Goal: Task Accomplishment & Management: Complete application form

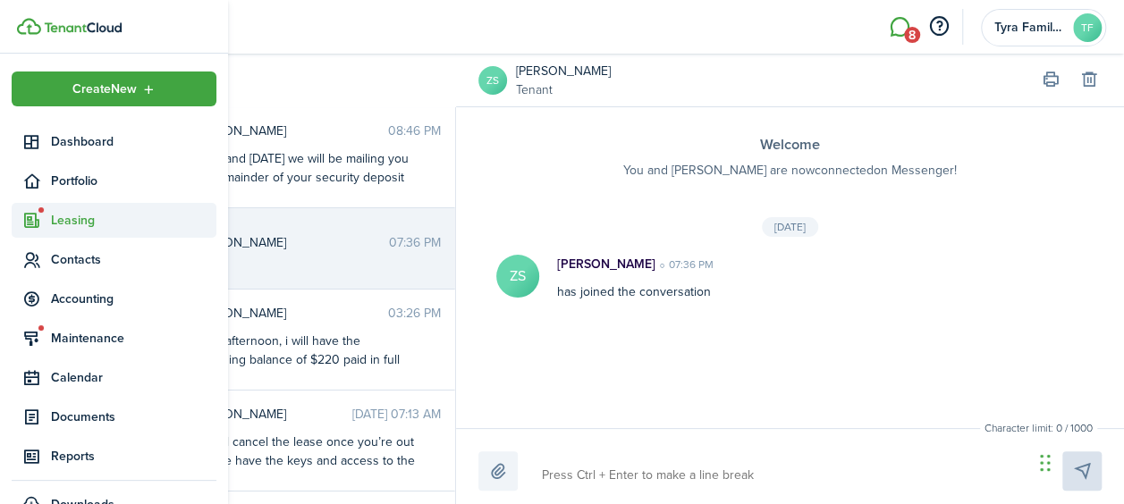
click at [37, 217] on icon at bounding box center [31, 221] width 19 height 18
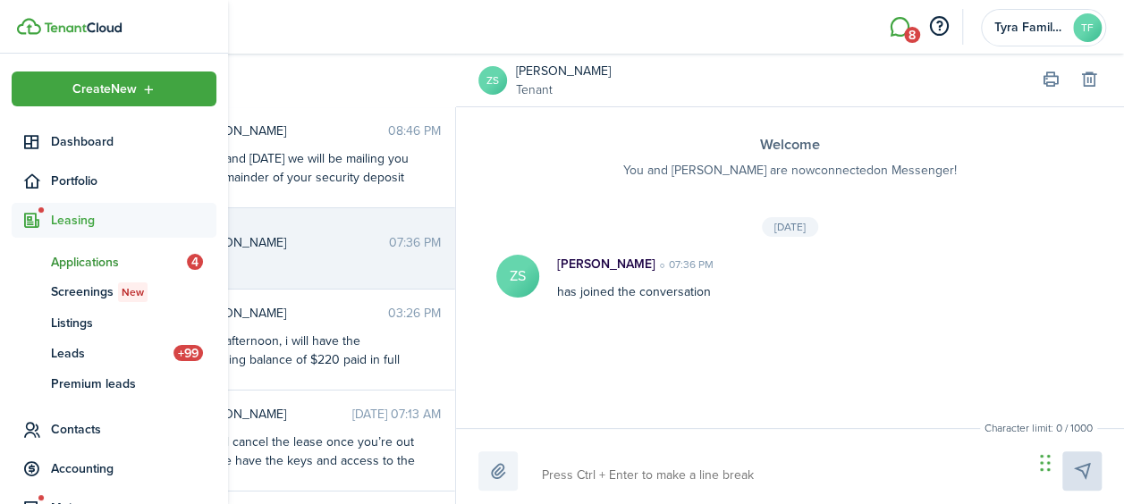
click at [87, 263] on span "Applications" at bounding box center [119, 262] width 136 height 19
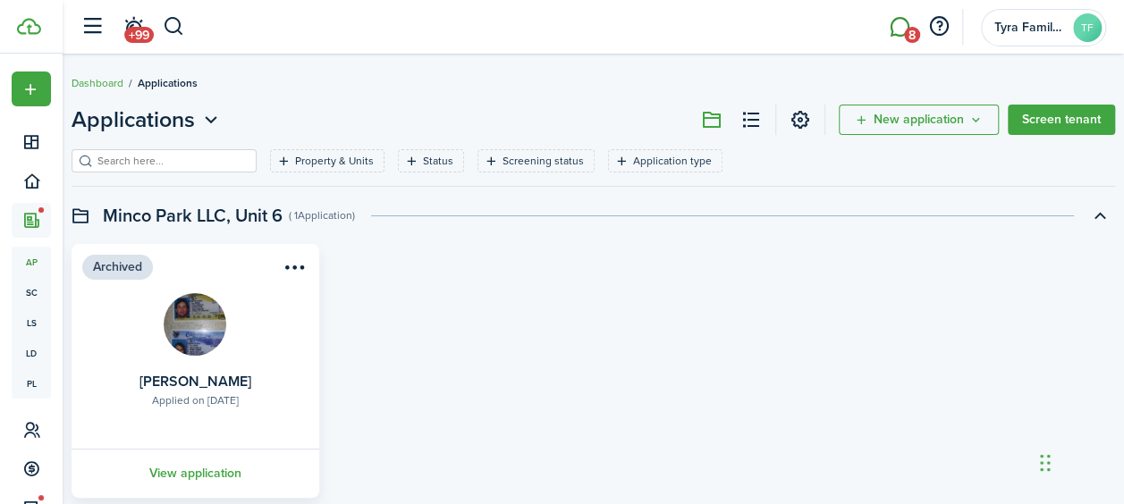
click at [899, 26] on link "8" at bounding box center [899, 27] width 34 height 46
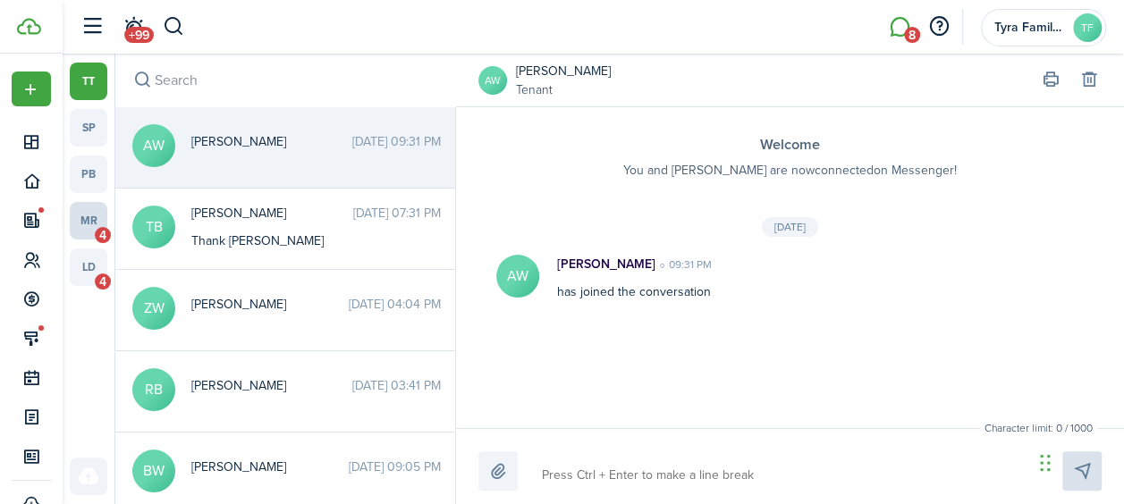
click at [93, 227] on link "mr 4" at bounding box center [89, 221] width 38 height 38
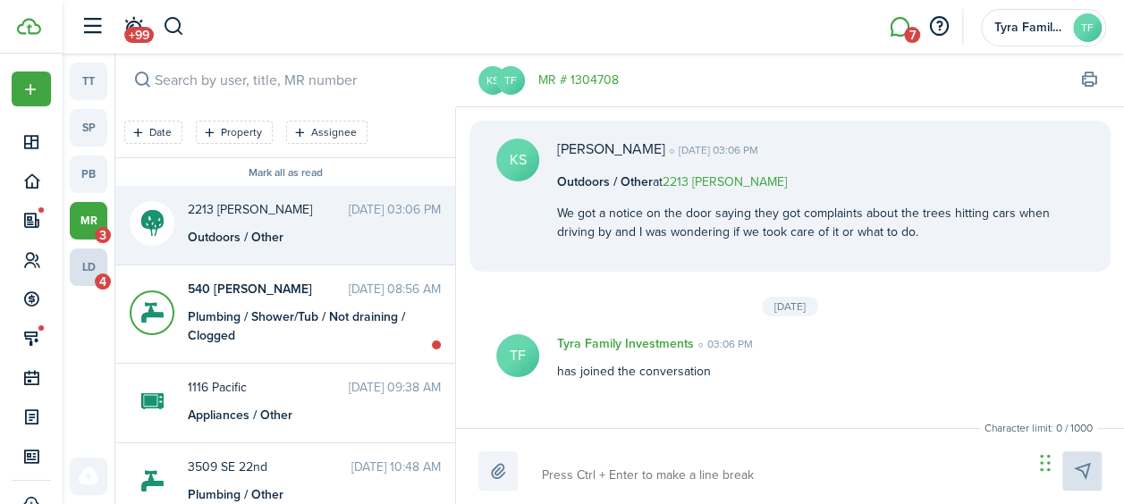
click at [85, 252] on link "ld 4" at bounding box center [89, 268] width 38 height 38
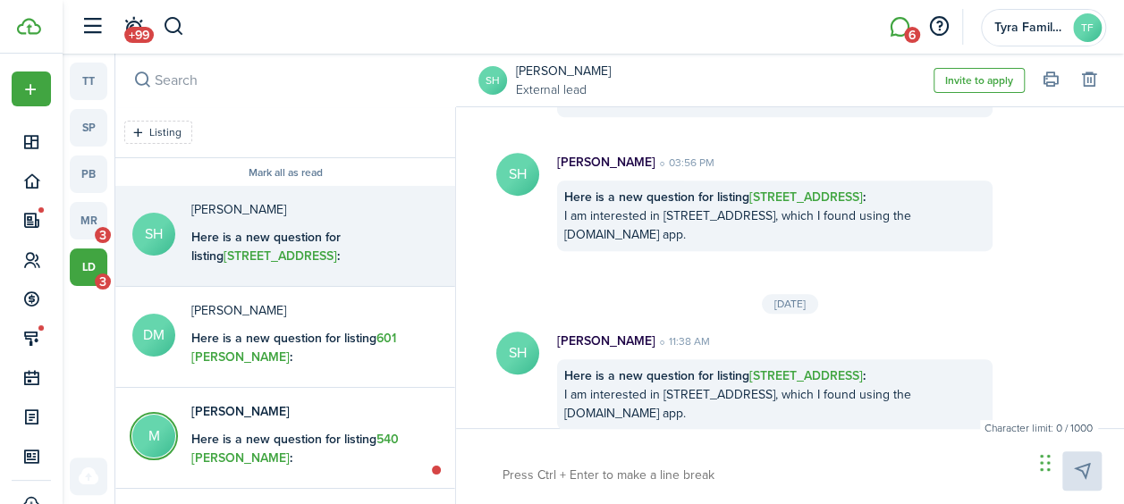
click at [631, 215] on div "Here is a new question for listing [STREET_ADDRESS] : I am interested in [STREE…" at bounding box center [774, 216] width 435 height 71
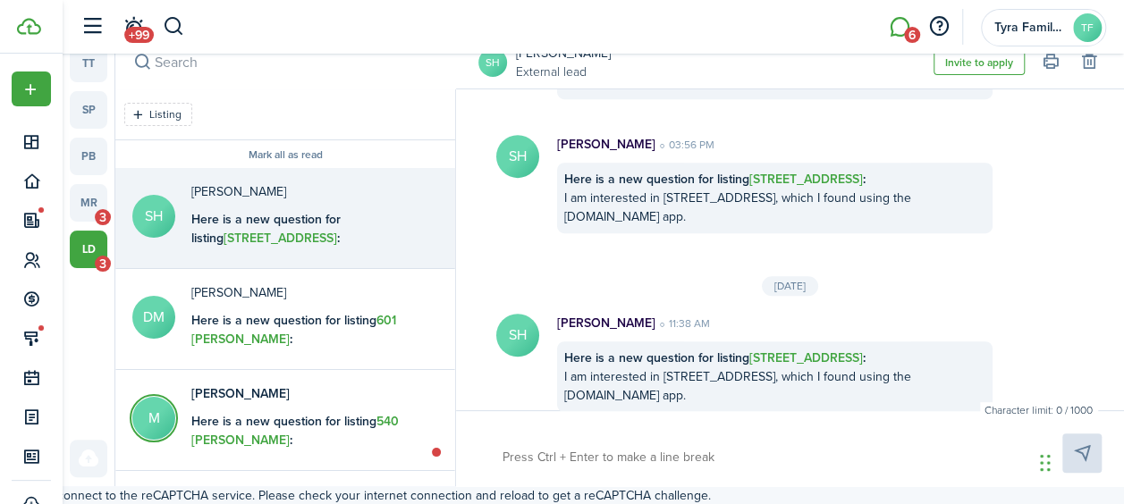
scroll to position [19, 0]
click at [646, 171] on div "Here is a new question for listing [STREET_ADDRESS] : I am interested in [STREE…" at bounding box center [774, 197] width 435 height 71
click at [517, 315] on avatar-text "SH" at bounding box center [517, 334] width 43 height 43
click at [717, 348] on b "Here is a new question for listing [STREET_ADDRESS] :" at bounding box center [714, 357] width 301 height 19
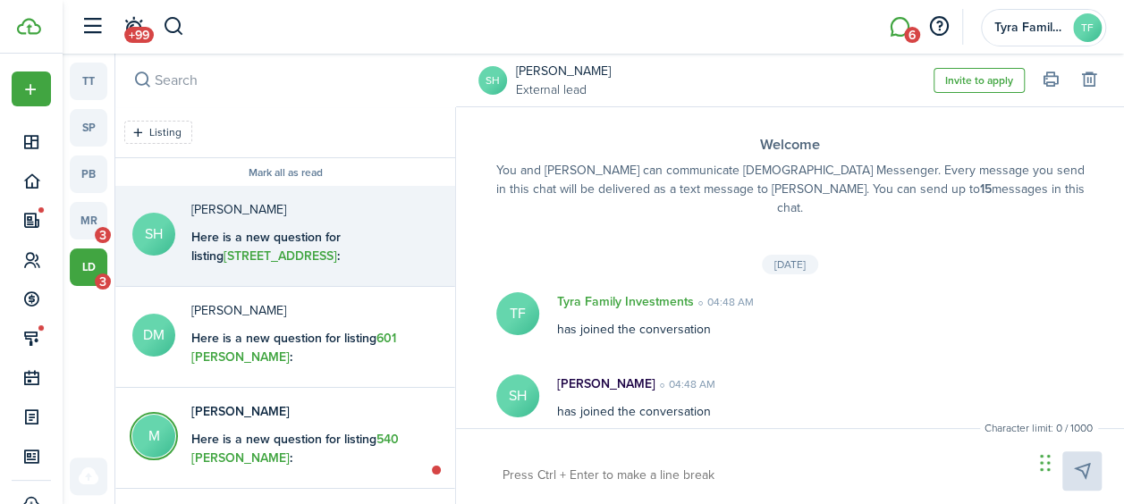
scroll to position [0, 0]
click at [946, 81] on button "Invite to apply" at bounding box center [978, 80] width 91 height 25
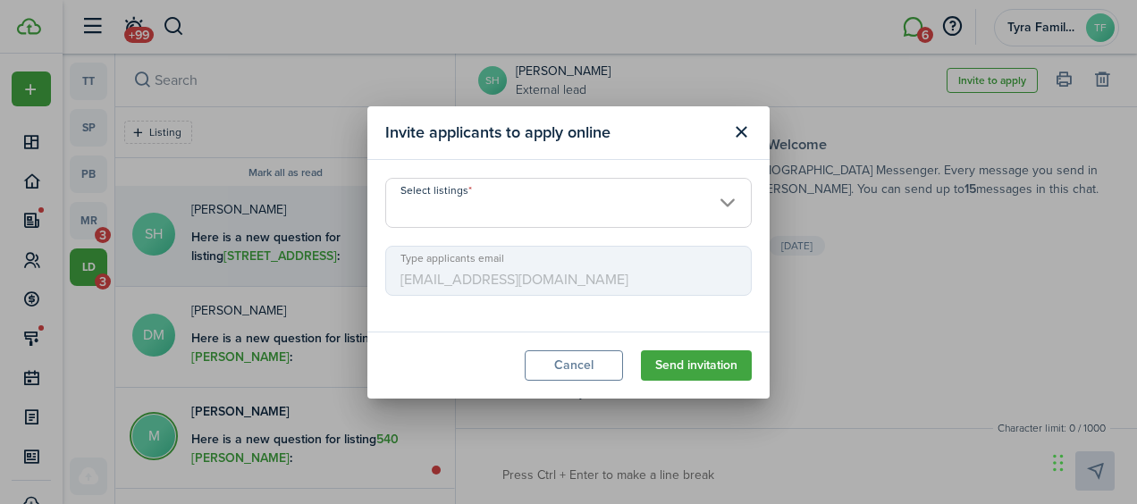
click at [667, 208] on input "Select listings" at bounding box center [568, 203] width 367 height 50
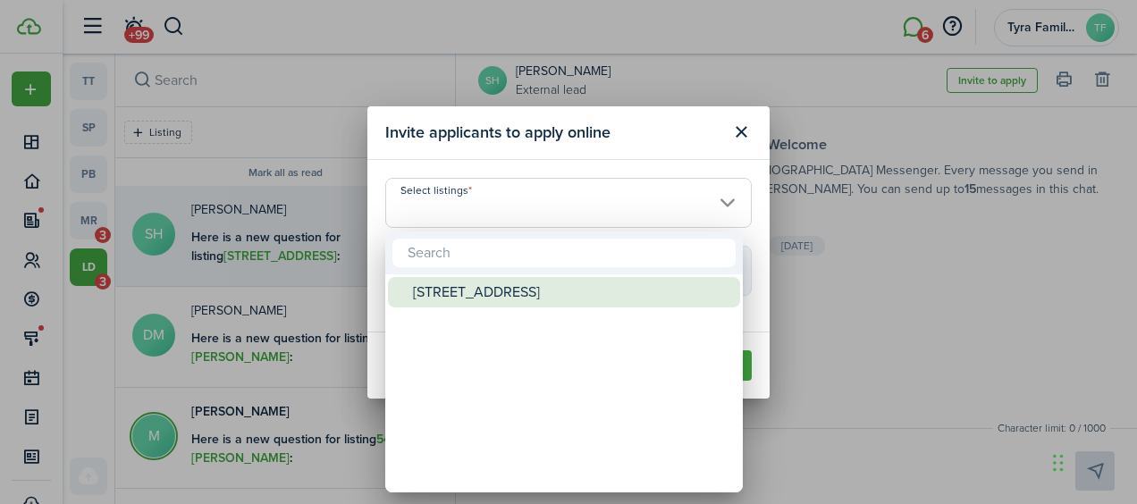
click at [596, 283] on div "[STREET_ADDRESS]" at bounding box center [571, 292] width 317 height 30
type input "[STREET_ADDRESS]"
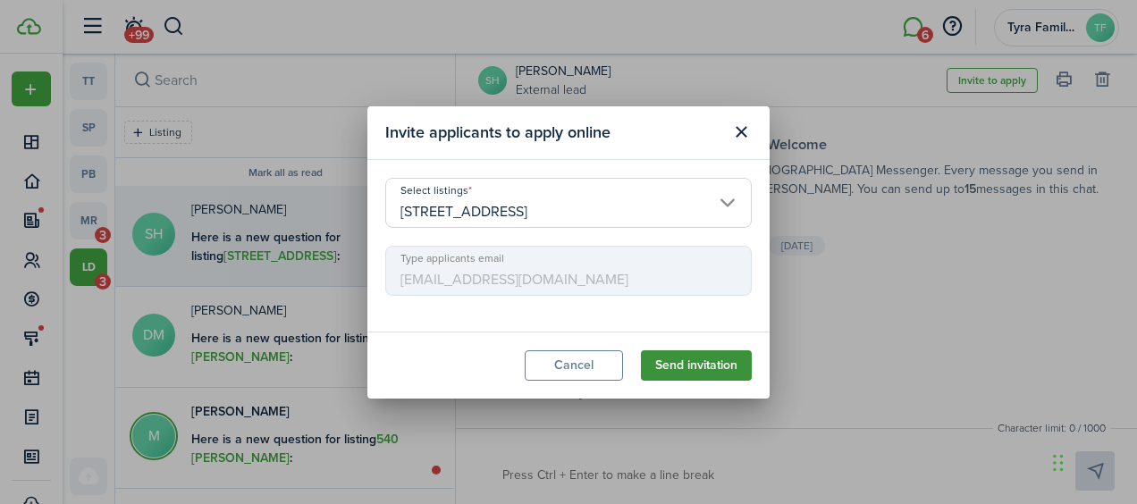
click at [664, 359] on button "Send invitation" at bounding box center [696, 365] width 111 height 30
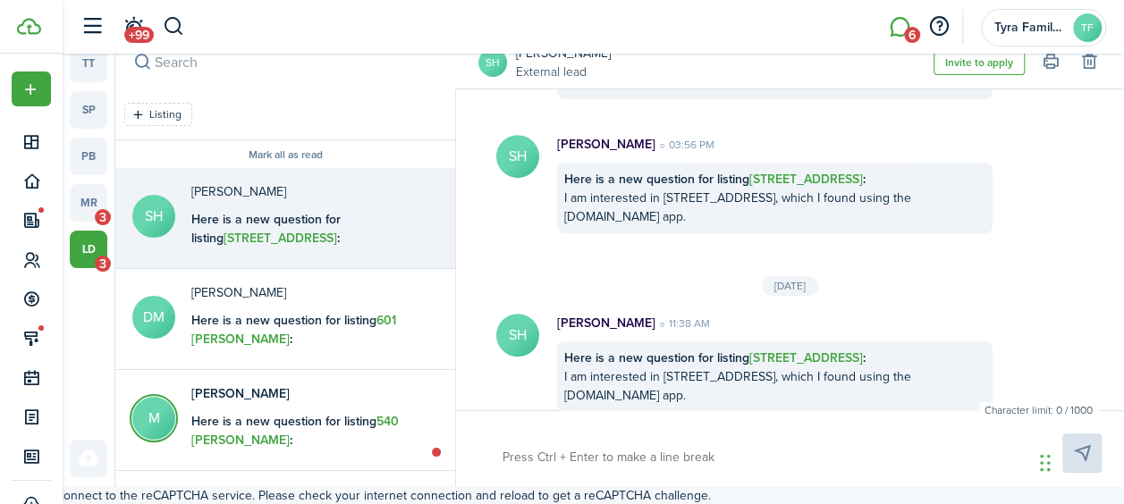
scroll to position [19, 0]
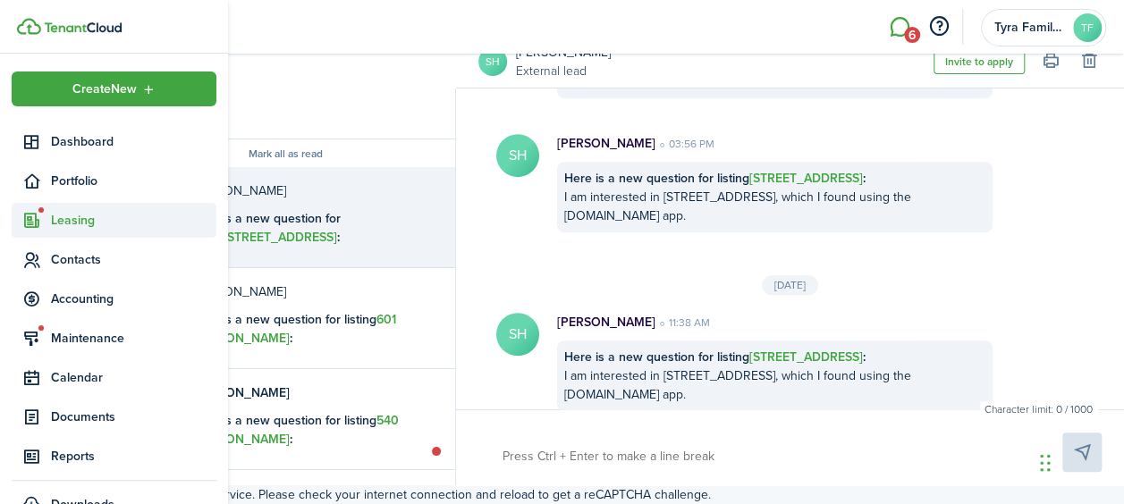
click at [48, 221] on sidebar-link-icon at bounding box center [31, 220] width 39 height 19
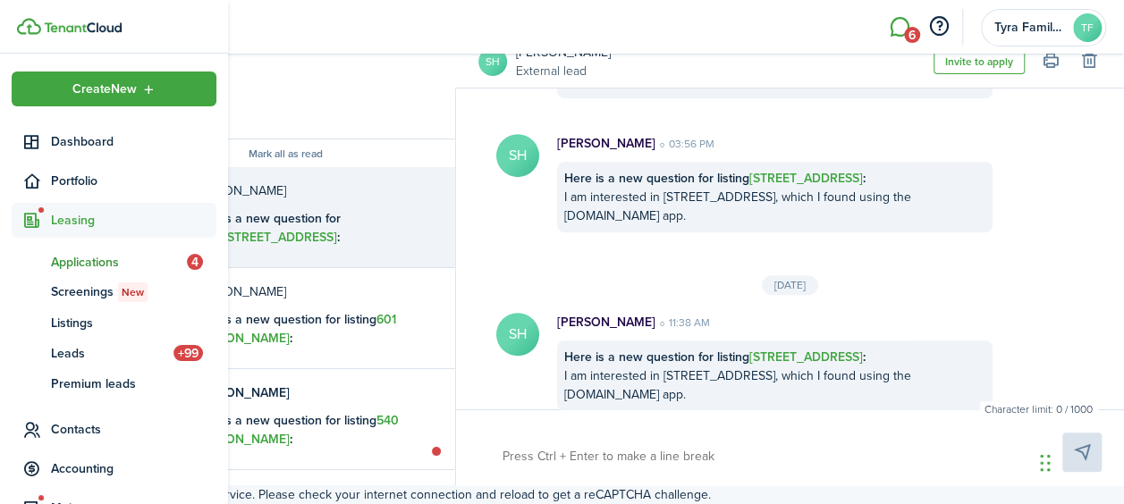
click at [123, 259] on span "Applications" at bounding box center [119, 262] width 136 height 19
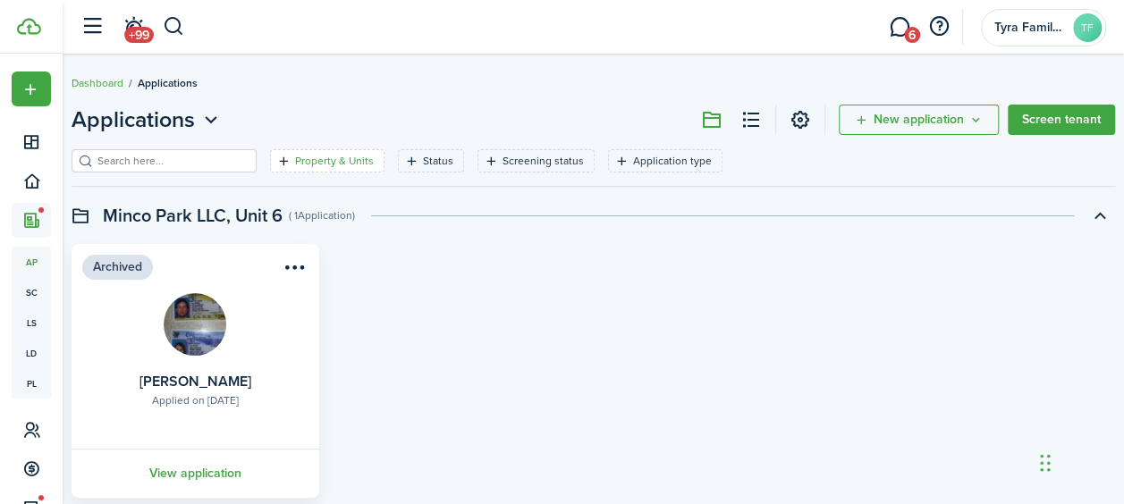
click at [331, 160] on filter-tag-label "Property & Units" at bounding box center [334, 161] width 79 height 16
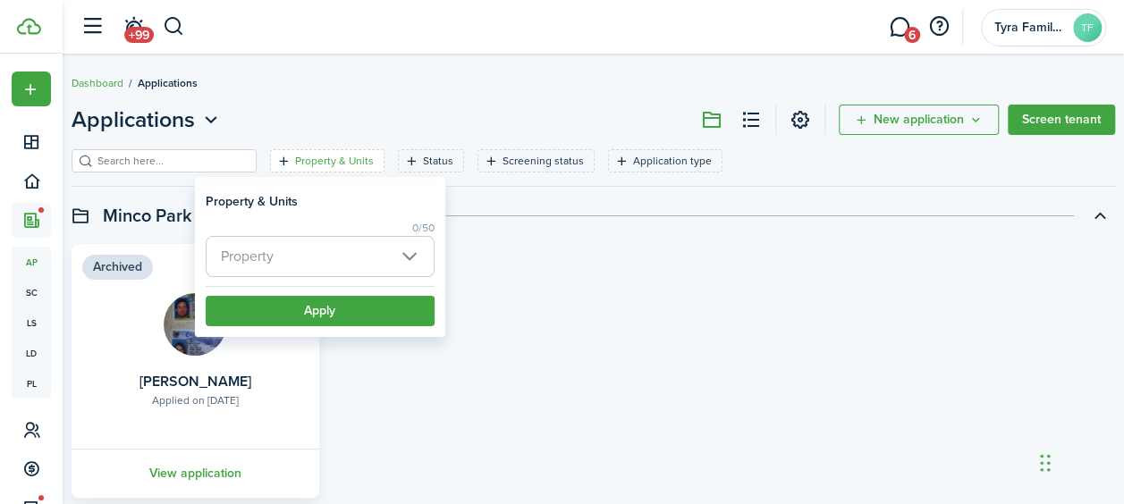
click at [279, 260] on span "Property" at bounding box center [320, 256] width 227 height 39
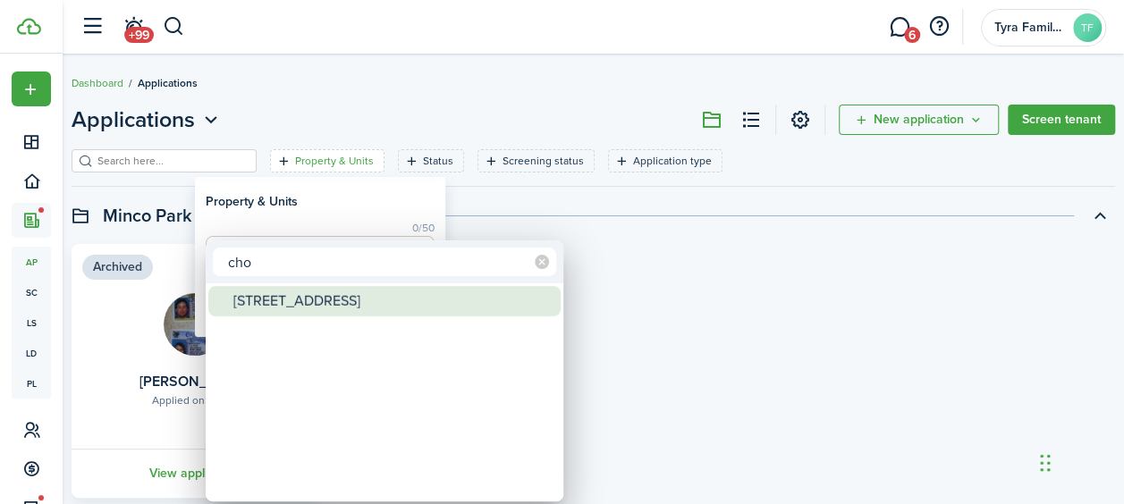
type input "cho"
click at [285, 300] on div "[STREET_ADDRESS]" at bounding box center [391, 301] width 317 height 30
type input "[STREET_ADDRESS]"
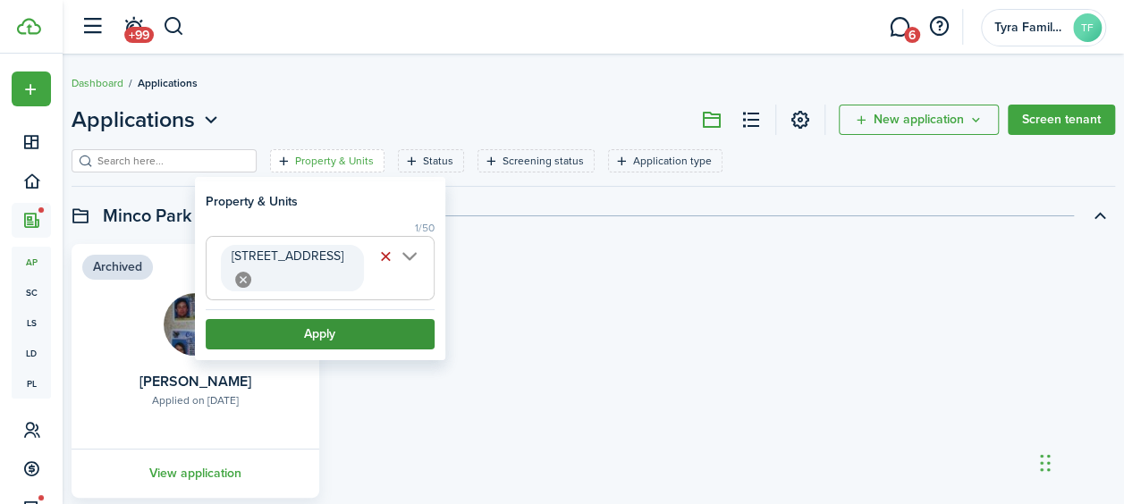
click at [290, 333] on button "Apply" at bounding box center [320, 334] width 229 height 30
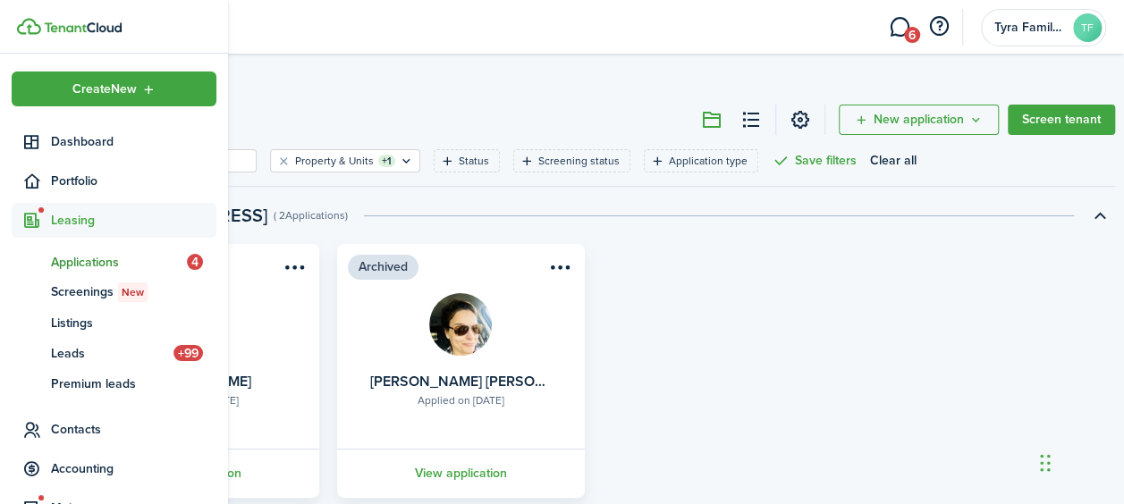
click at [85, 256] on span "Applications" at bounding box center [119, 262] width 136 height 19
click at [95, 291] on span "Screenings New" at bounding box center [133, 293] width 165 height 20
